Goal: Navigation & Orientation: Find specific page/section

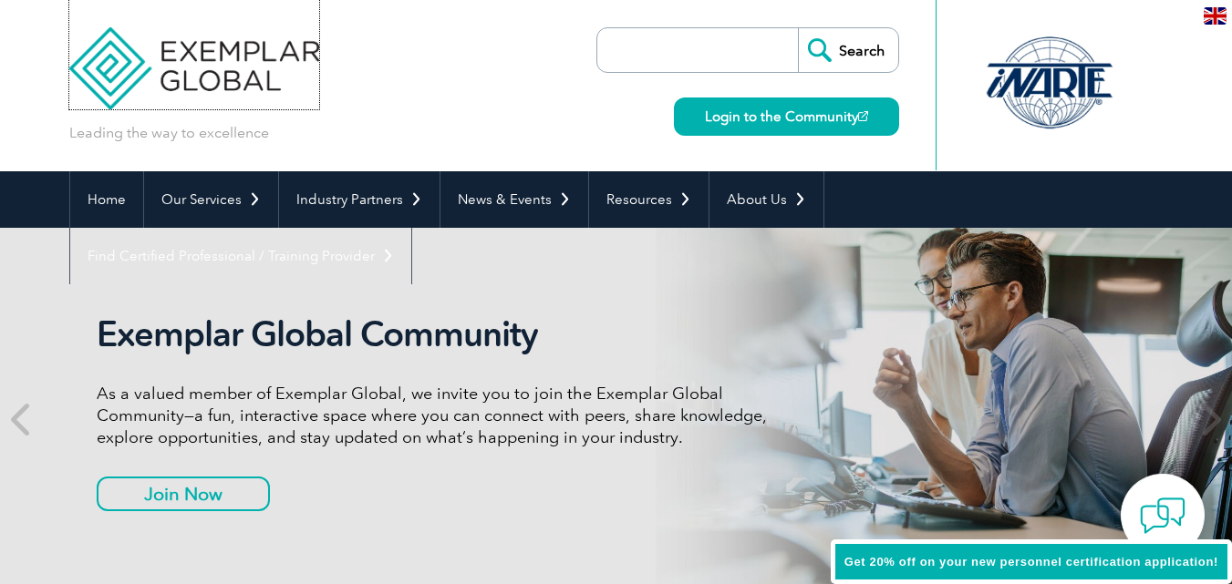
click at [240, 79] on img at bounding box center [194, 54] width 251 height 109
click at [805, 122] on link "Login to the Community" at bounding box center [786, 117] width 225 height 38
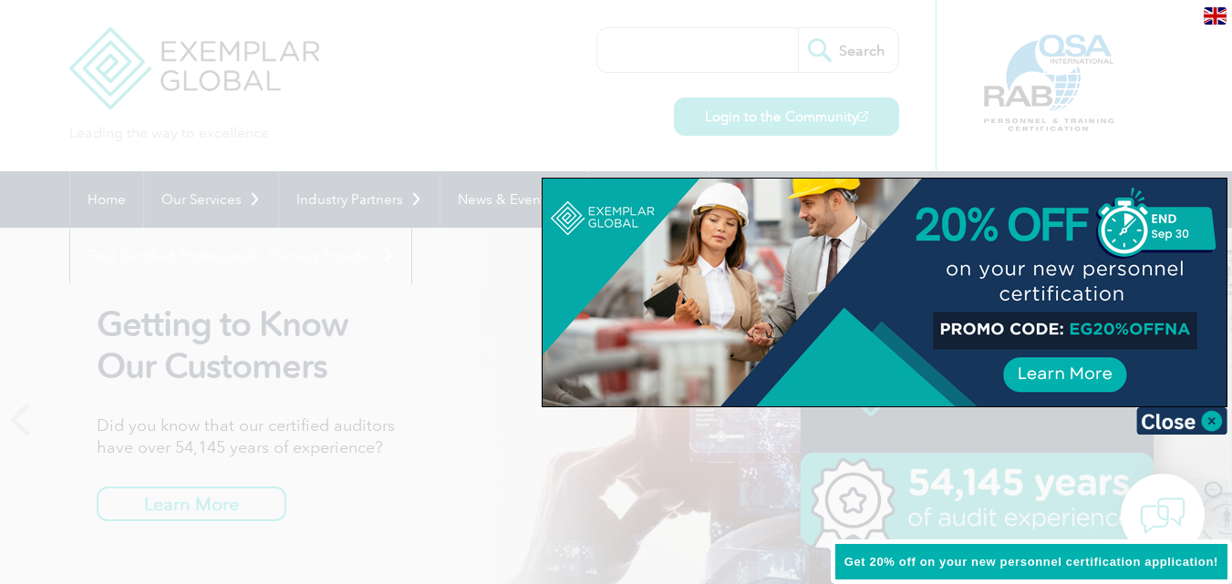
click at [366, 74] on div at bounding box center [616, 292] width 1232 height 584
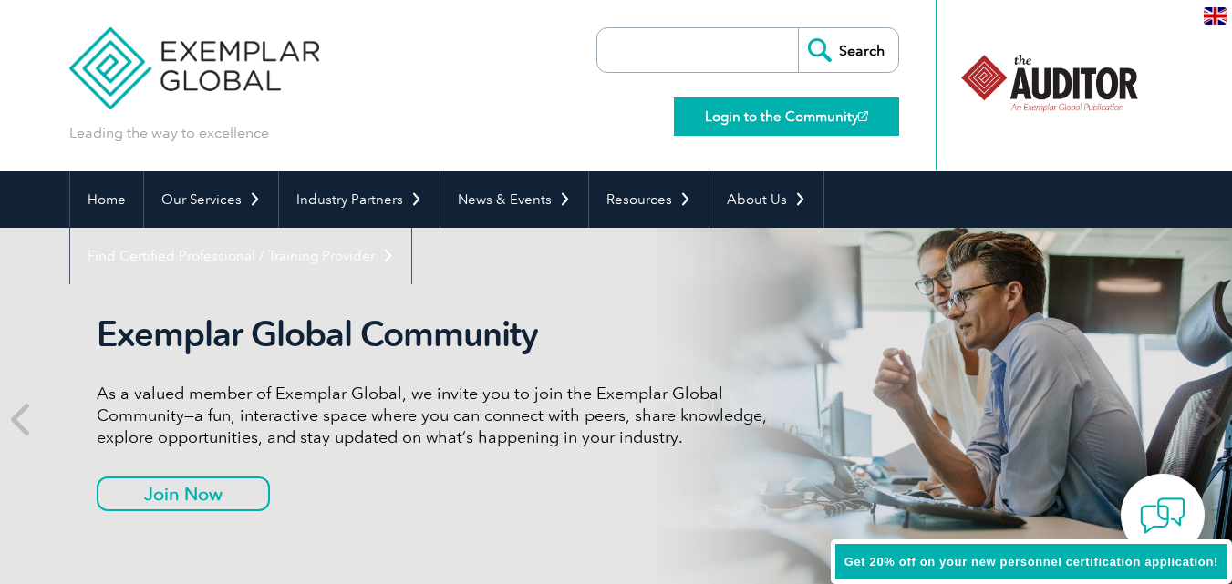
click at [783, 129] on link "Login to the Community" at bounding box center [786, 117] width 225 height 38
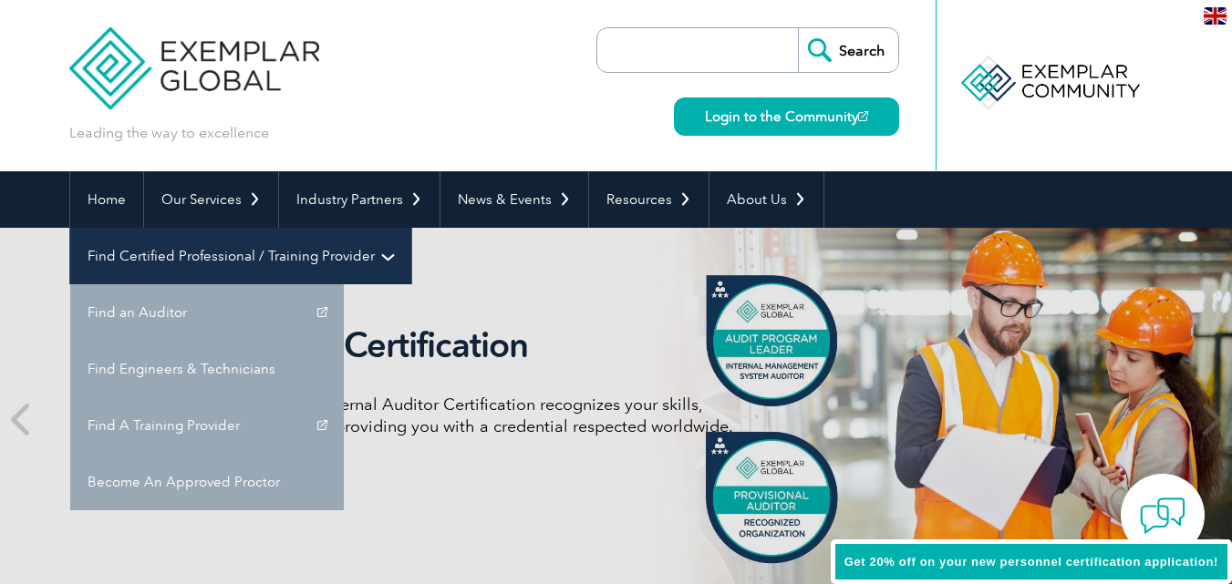
click at [411, 228] on link "Find Certified Professional / Training Provider" at bounding box center [240, 256] width 341 height 57
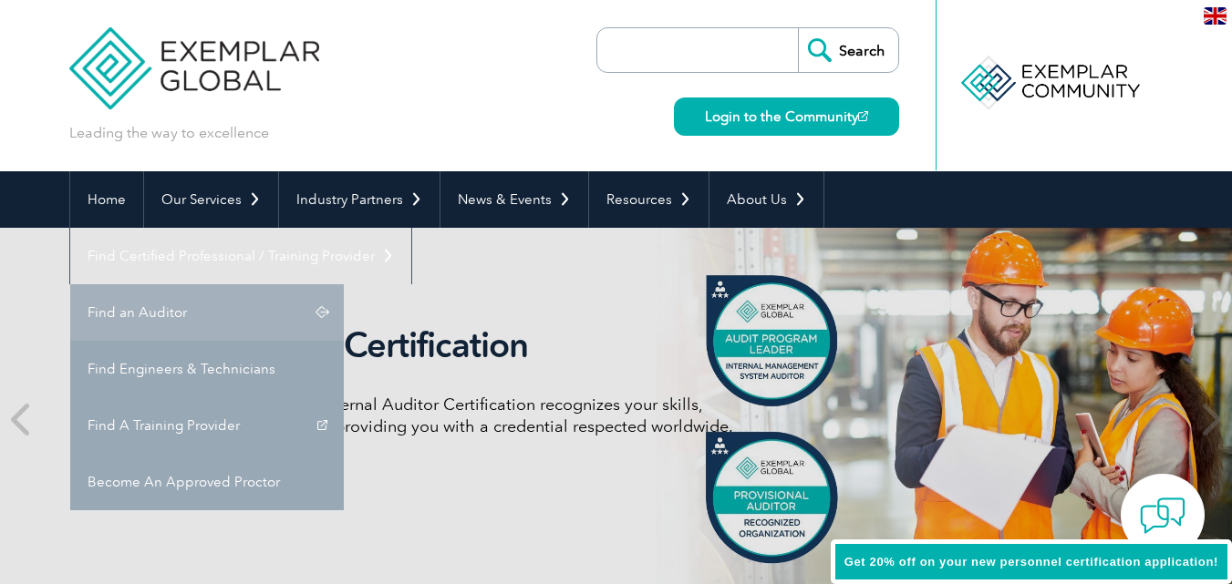
click at [344, 284] on link "Find an Auditor" at bounding box center [207, 312] width 274 height 57
